Goal: Information Seeking & Learning: Learn about a topic

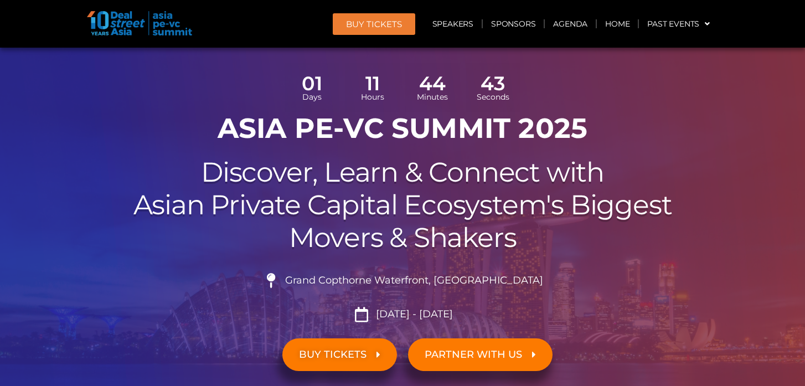
scroll to position [334, 0]
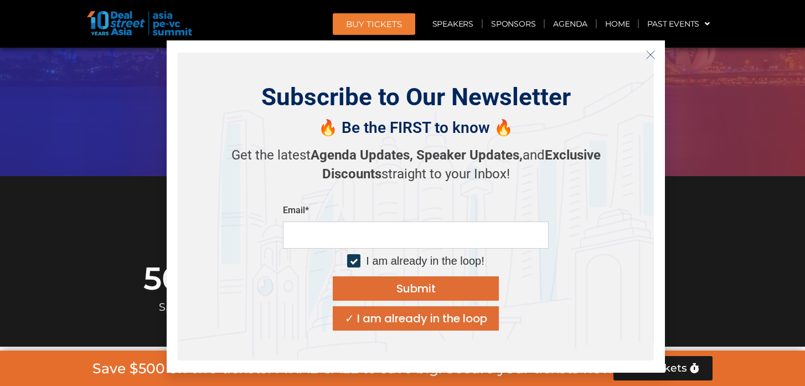
click at [650, 54] on line "Close" at bounding box center [650, 54] width 8 height 8
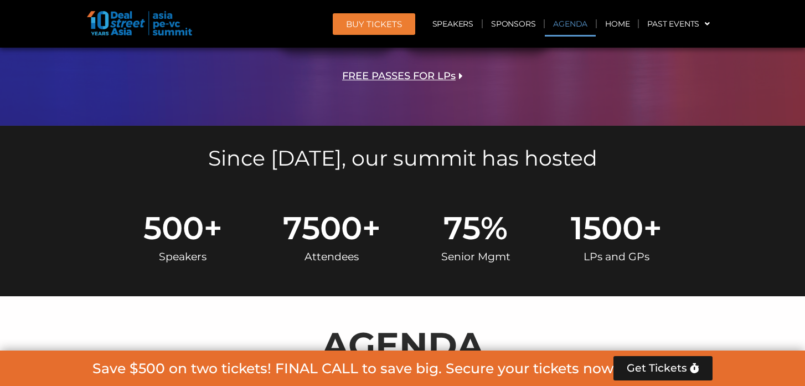
scroll to position [672, 0]
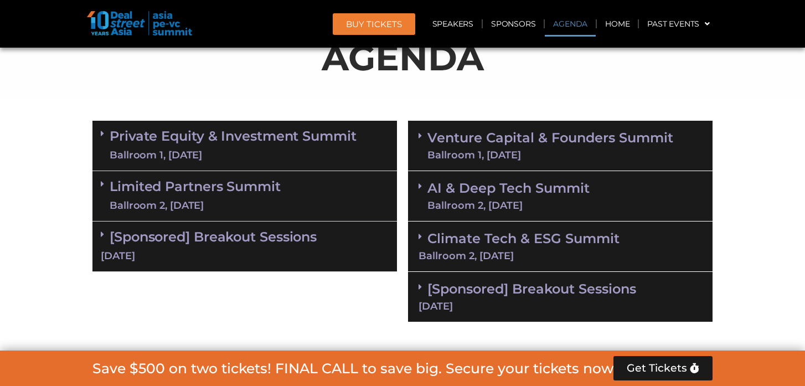
click at [260, 129] on link "Private Equity & Investment Summit Ballroom 1, 10 Sept" at bounding box center [233, 145] width 247 height 33
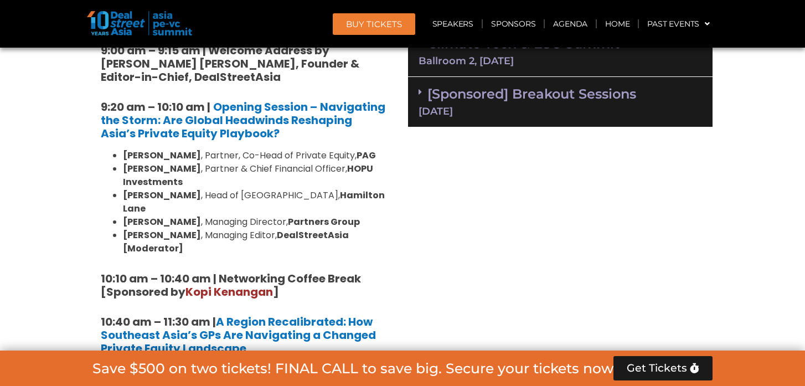
scroll to position [684, 0]
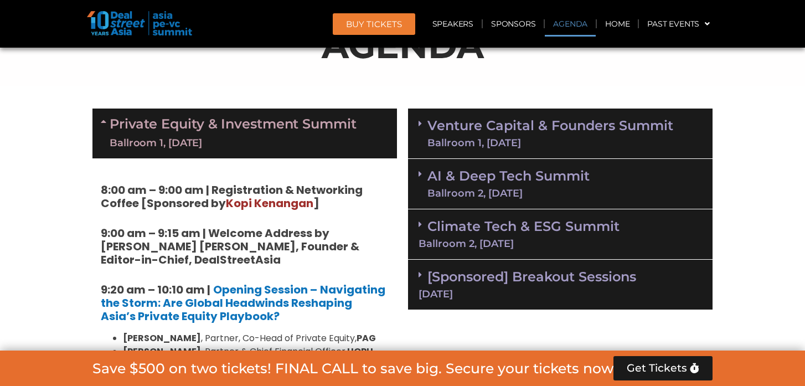
click at [260, 127] on link "Private Equity & Investment Summit Ballroom 1, 10 Sept" at bounding box center [233, 133] width 247 height 33
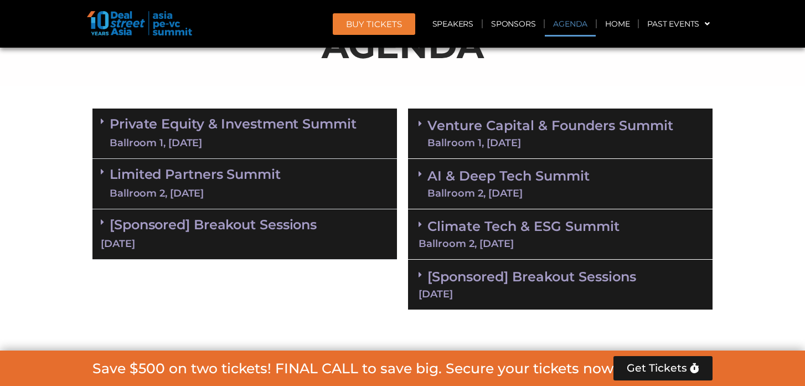
click at [257, 180] on link "Limited Partners Summit Ballroom 2, 10 Sept" at bounding box center [195, 183] width 171 height 33
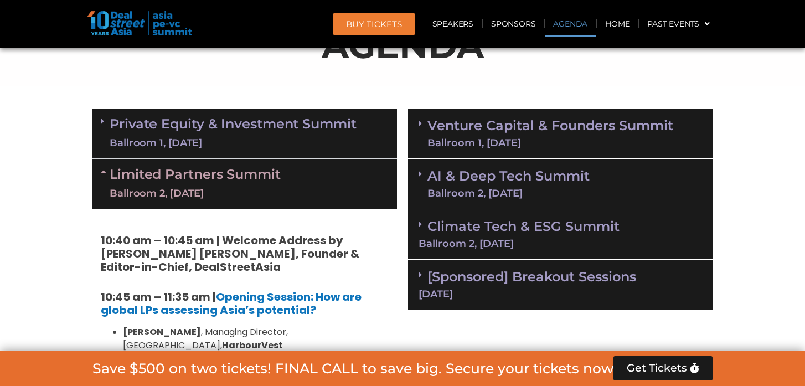
click at [257, 180] on link "Limited Partners Summit Ballroom 2, 10 Sept" at bounding box center [195, 183] width 171 height 33
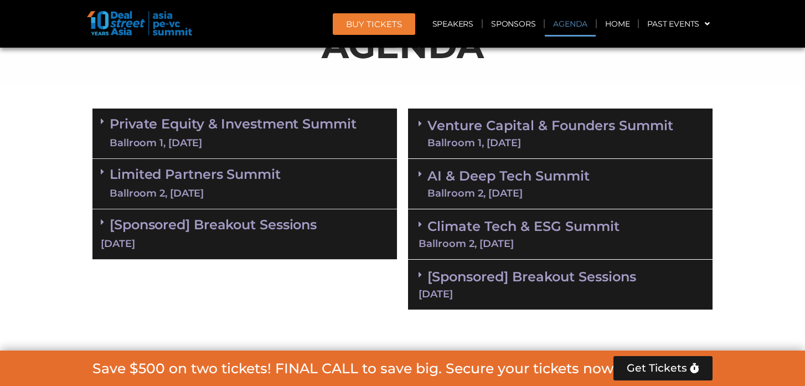
click at [275, 136] on div "Ballroom 1, 10 Sept" at bounding box center [233, 143] width 247 height 14
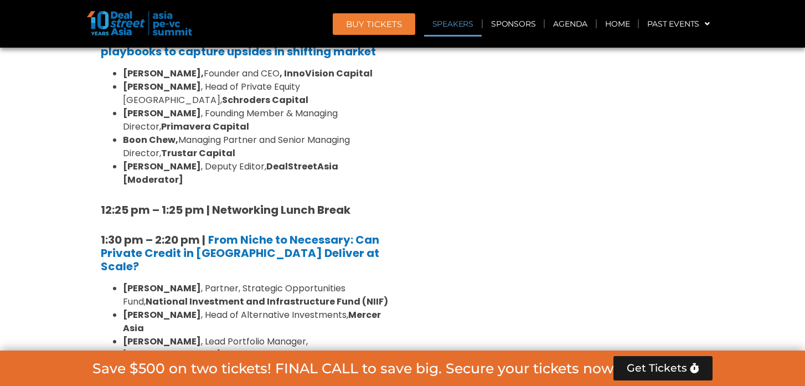
scroll to position [1366, 0]
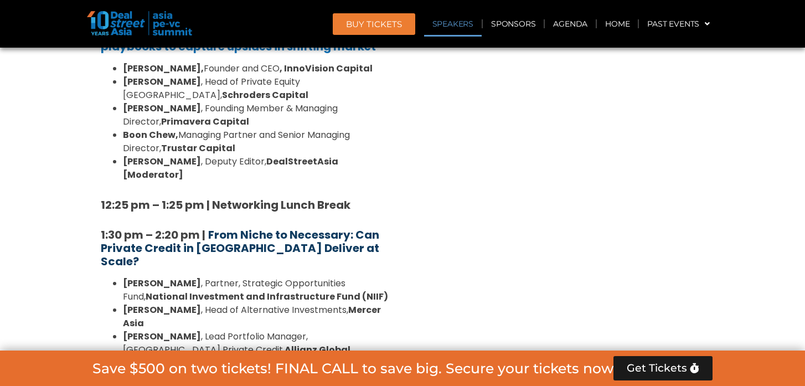
click at [240, 227] on strong "From Niche to Necessary: Can Private Credit in [GEOGRAPHIC_DATA] Deliver at Sca…" at bounding box center [240, 248] width 278 height 42
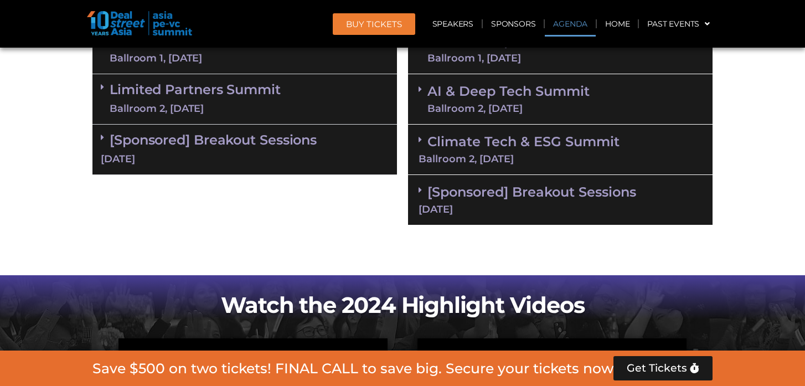
scroll to position [737, 0]
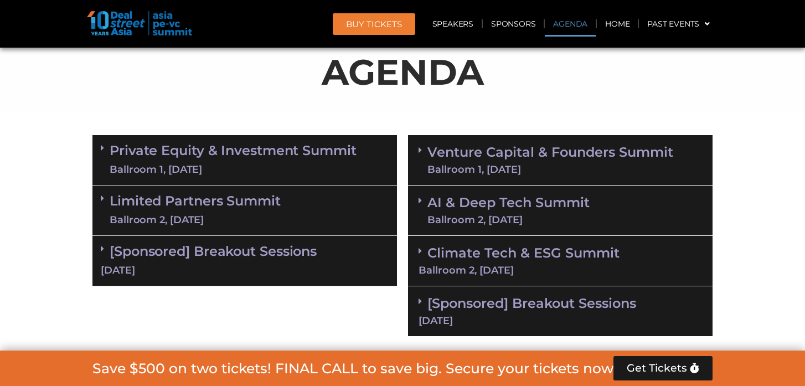
click at [310, 160] on link "Private Equity & Investment Summit Ballroom 1, 10 Sept" at bounding box center [233, 159] width 247 height 33
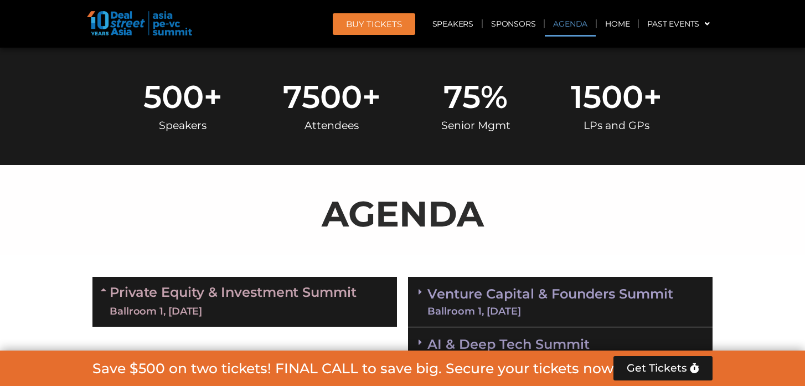
scroll to position [664, 0]
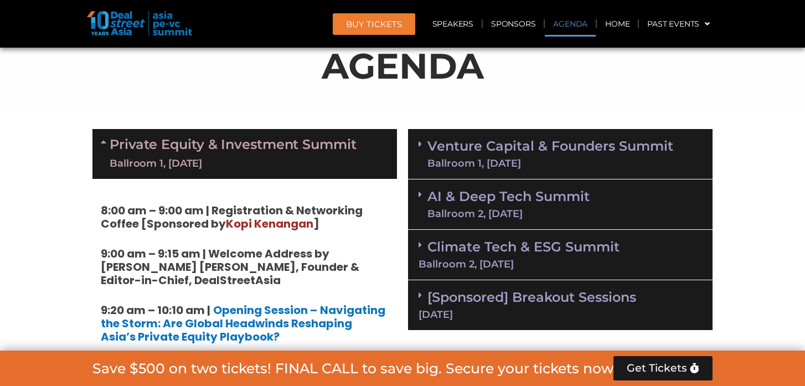
click at [347, 151] on link "Private Equity & Investment Summit Ballroom 1, 10 Sept" at bounding box center [233, 153] width 247 height 33
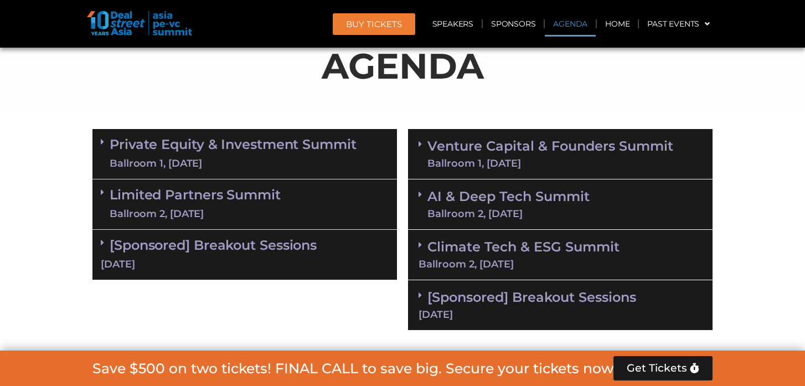
click at [301, 250] on link "[Sponsored] Breakout Sessions 10 Sept" at bounding box center [245, 254] width 288 height 34
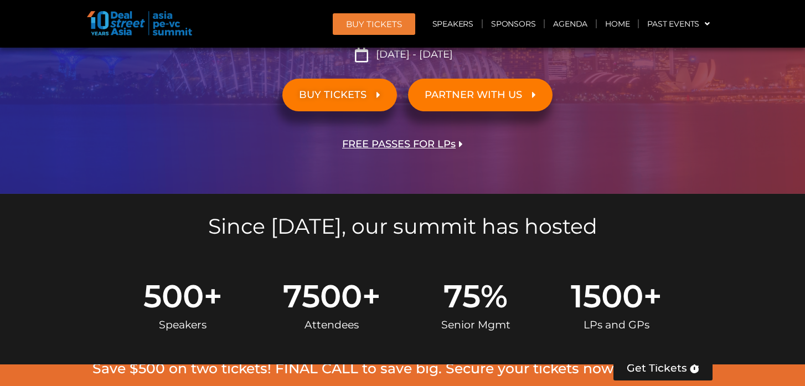
scroll to position [655, 0]
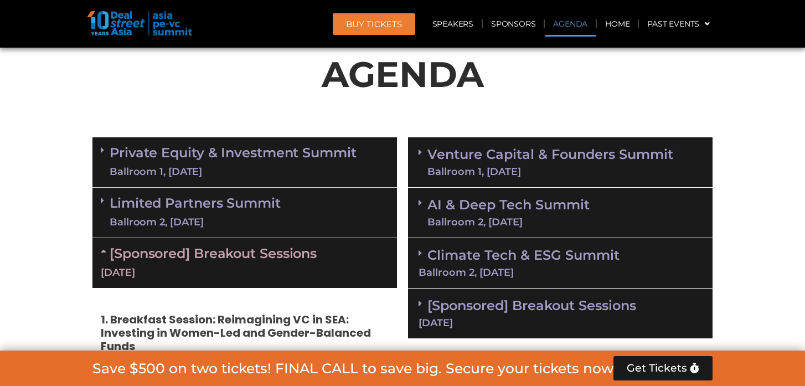
click at [475, 211] on link "AI & Deep Tech Summit Ballroom 2, 11 Sept" at bounding box center [508, 212] width 162 height 29
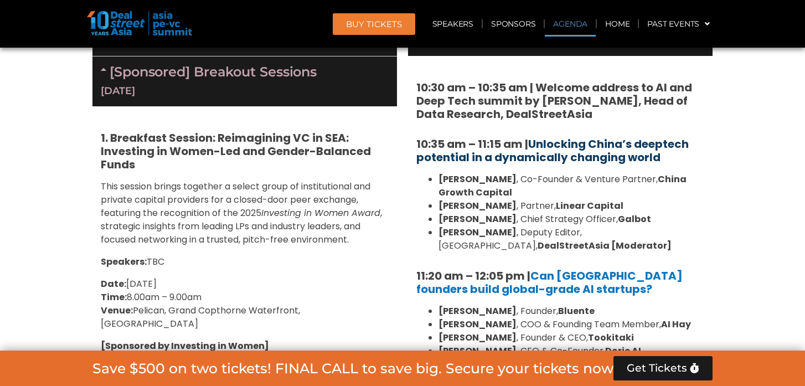
scroll to position [728, 0]
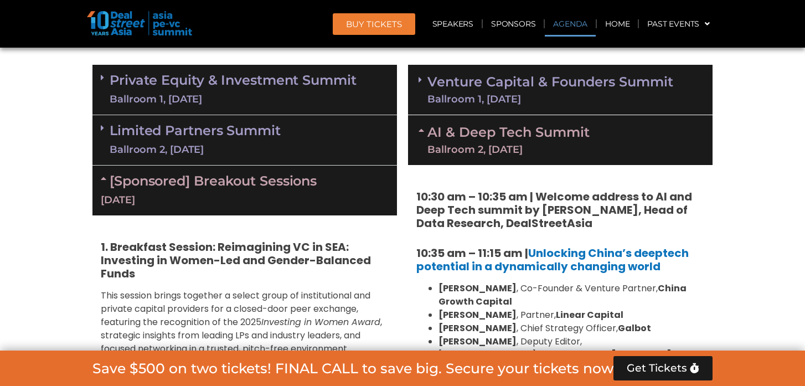
click at [510, 147] on div "Ballroom 2, 11 Sept" at bounding box center [508, 149] width 162 height 10
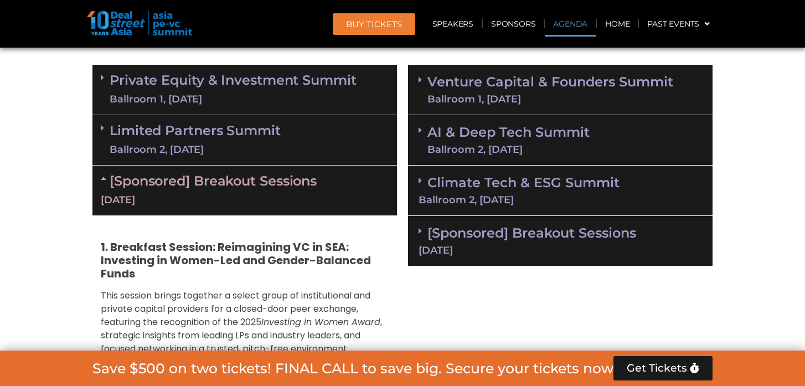
click at [498, 91] on link "Venture Capital & Founders​ Summit Ballroom 1, 11 Sept" at bounding box center [550, 89] width 246 height 29
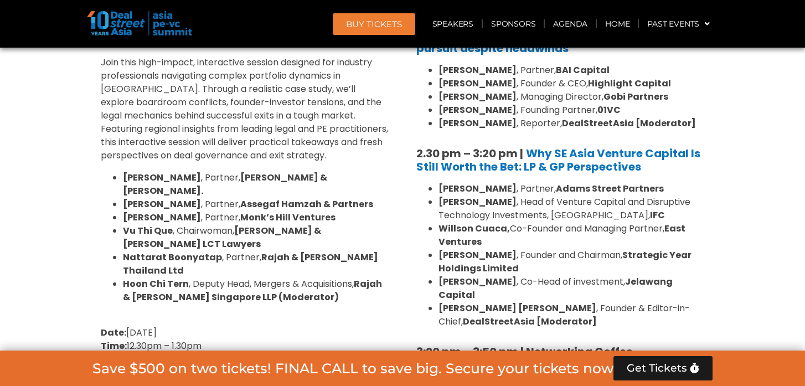
scroll to position [1566, 0]
click at [702, 291] on div "8:00 am – 9:00 am | Registration & Networking Coffee [Sponsored by Vserve ] 9:0…" at bounding box center [560, 82] width 288 height 1561
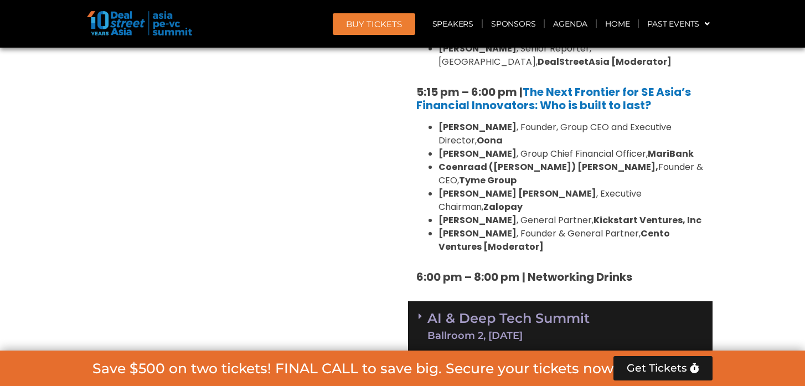
scroll to position [2266, 0]
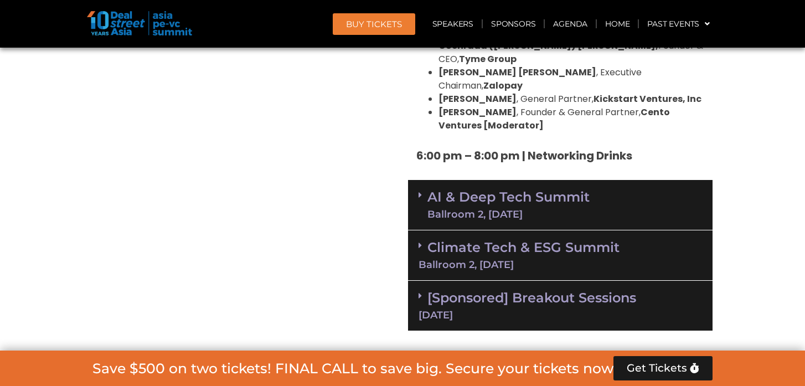
click at [516, 281] on div "[Sponsored] Breakout Sessions 11 Sept" at bounding box center [560, 306] width 304 height 50
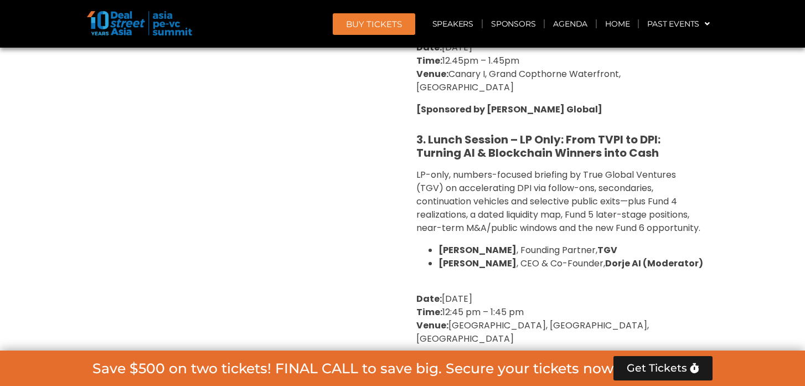
scroll to position [3083, 0]
